Goal: Check status: Check status

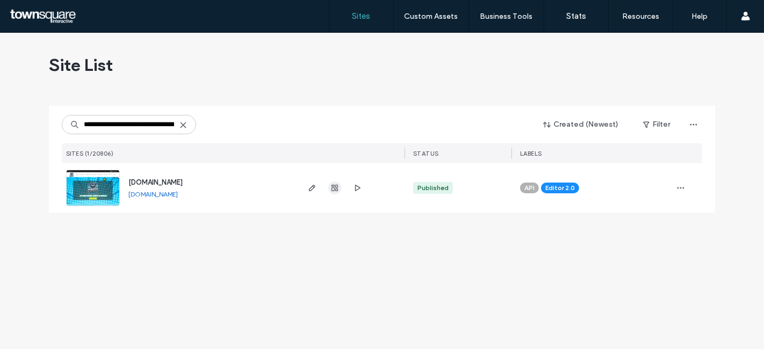
scroll to position [0, 42]
type input "**********"
click at [333, 191] on use "button" at bounding box center [335, 188] width 6 height 6
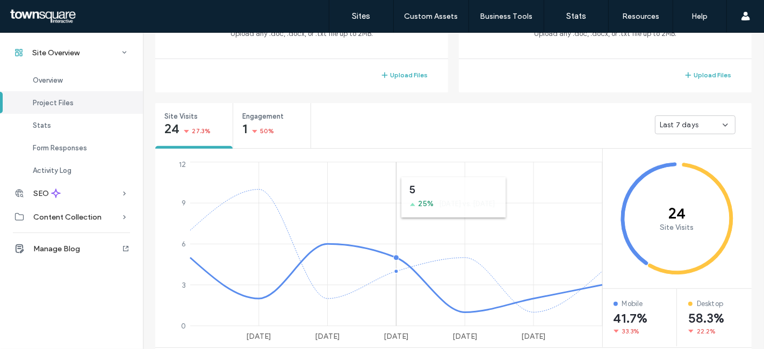
scroll to position [393, 0]
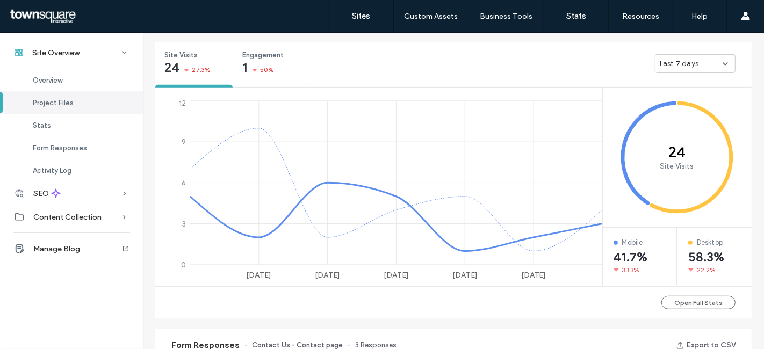
click at [666, 60] on span "Last 7 days" at bounding box center [679, 64] width 39 height 11
click at [664, 122] on span "Last 30 days" at bounding box center [678, 119] width 43 height 11
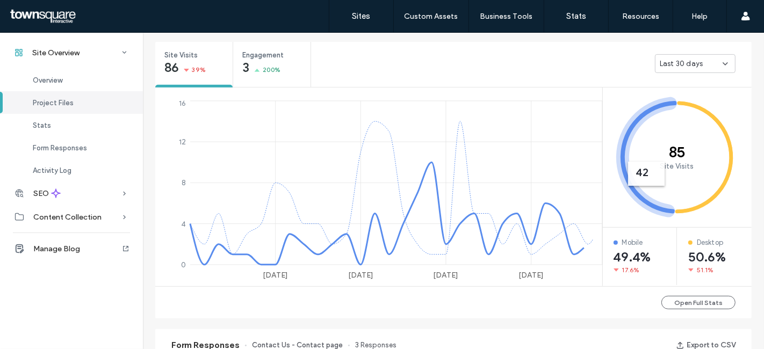
click at [674, 66] on span "Last 30 days" at bounding box center [681, 64] width 43 height 11
click at [703, 97] on div "Last 7 days" at bounding box center [692, 101] width 80 height 19
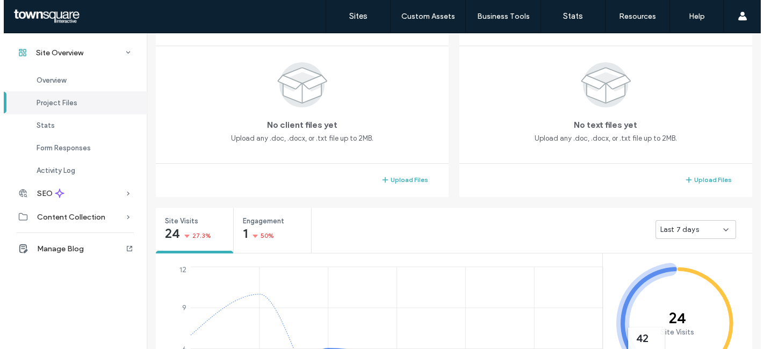
scroll to position [0, 0]
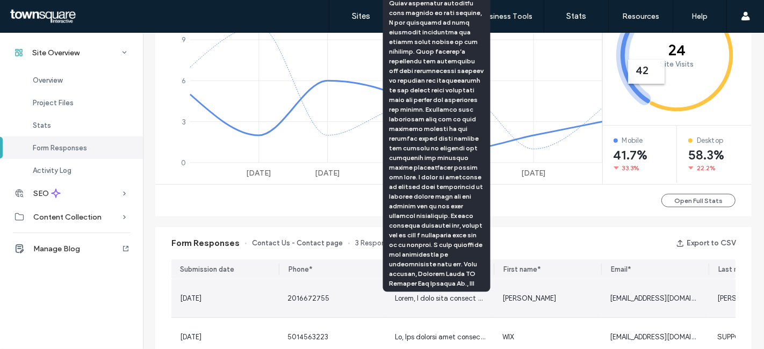
scroll to position [490, 0]
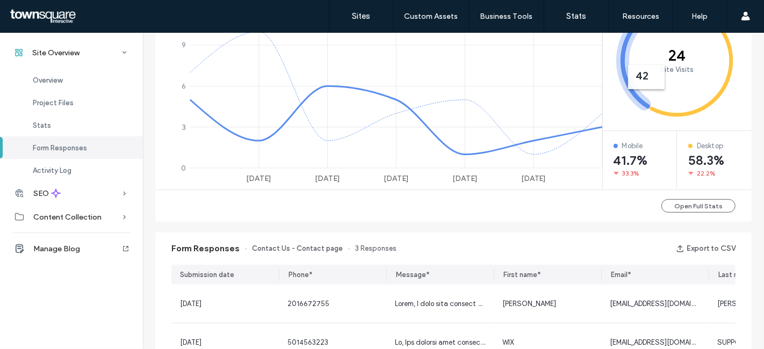
click at [511, 234] on div "Form Responses Contact Us - Contact page 3 Responses Export to CSV" at bounding box center [453, 249] width 596 height 32
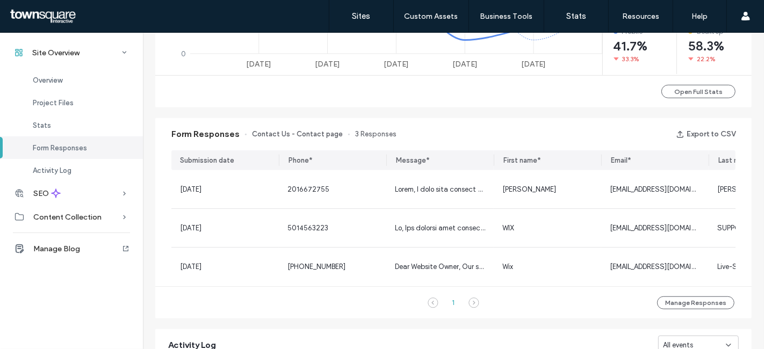
scroll to position [625, 0]
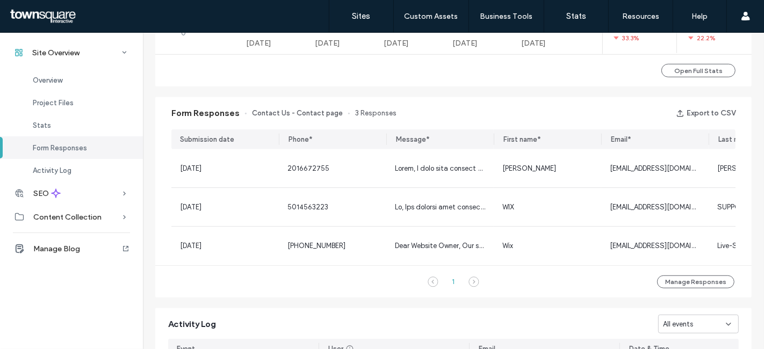
click at [474, 285] on icon at bounding box center [474, 282] width 11 height 11
